Goal: Find specific page/section: Find specific page/section

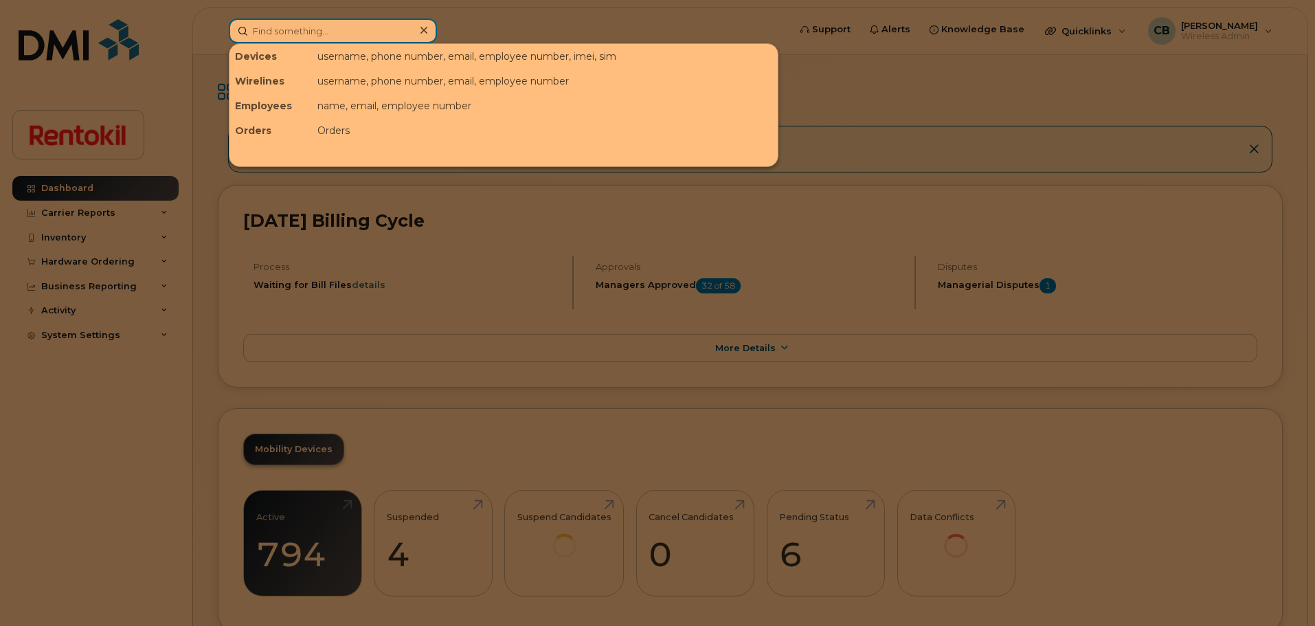
click at [288, 34] on input at bounding box center [333, 31] width 208 height 25
paste input "6132237027"
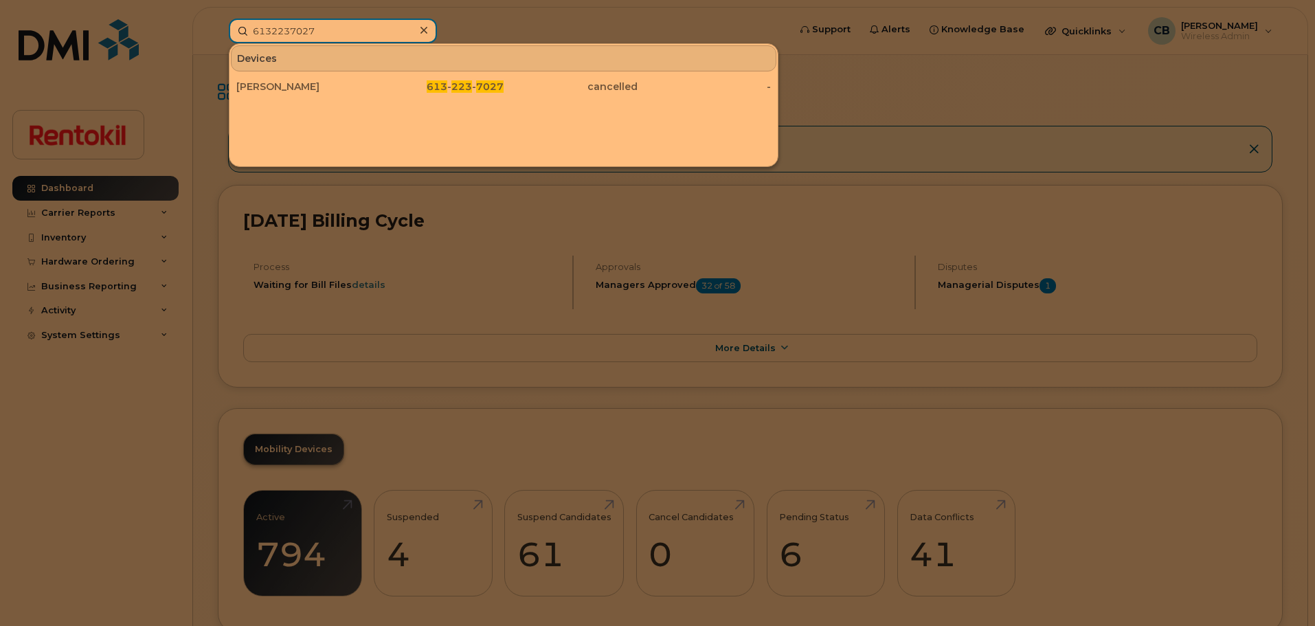
type input "6132237027"
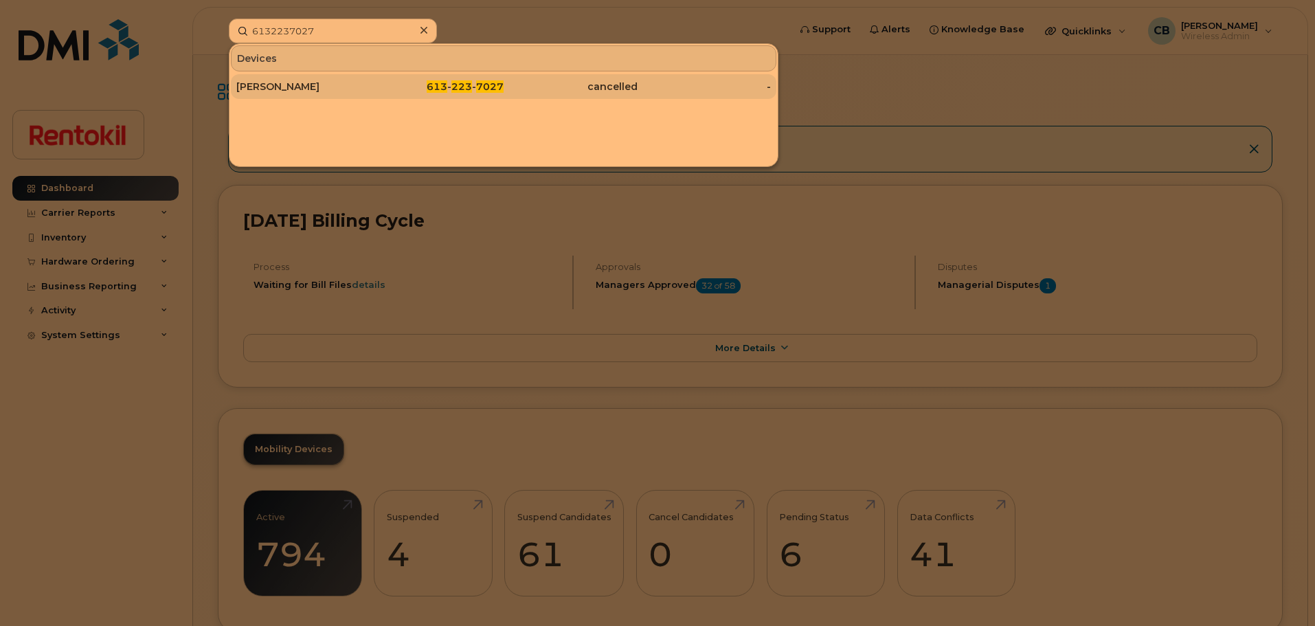
click at [296, 89] on div "[PERSON_NAME]" at bounding box center [303, 87] width 134 height 14
